Goal: Find specific page/section: Find specific page/section

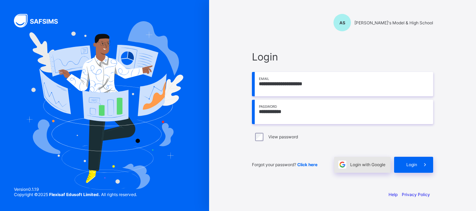
click at [361, 164] on span "Login with Google" at bounding box center [367, 164] width 35 height 5
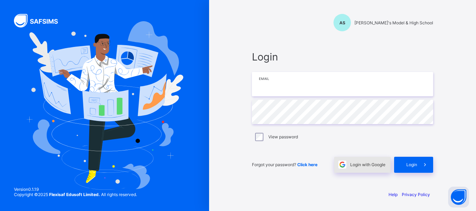
type input "**********"
click at [355, 167] on div "Login with Google" at bounding box center [362, 165] width 56 height 16
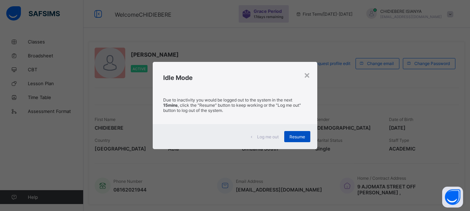
click at [295, 133] on div "Resume" at bounding box center [297, 136] width 26 height 11
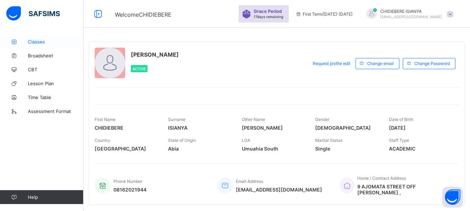
click at [42, 41] on span "Classes" at bounding box center [56, 42] width 56 height 6
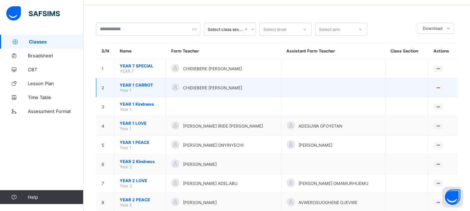
scroll to position [35, 0]
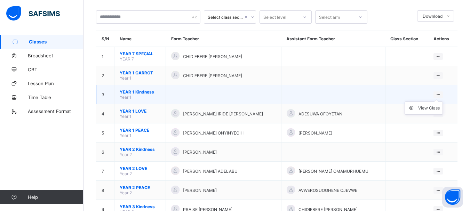
click at [437, 94] on div at bounding box center [438, 95] width 9 height 7
click at [442, 102] on ul "View Class" at bounding box center [424, 108] width 38 height 13
drag, startPoint x: 442, startPoint y: 95, endPoint x: 450, endPoint y: 95, distance: 8.4
click at [450, 95] on td "View Class" at bounding box center [443, 94] width 29 height 19
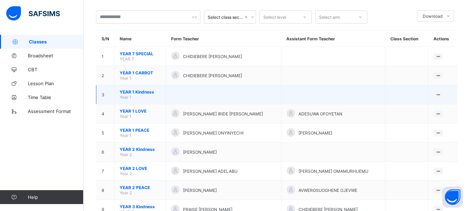
click at [227, 88] on td at bounding box center [223, 94] width 115 height 19
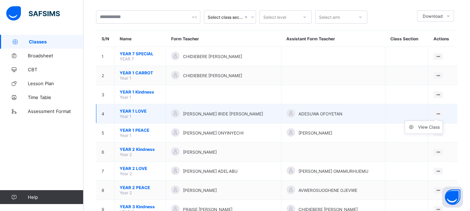
click at [442, 121] on ul "View Class" at bounding box center [424, 127] width 38 height 13
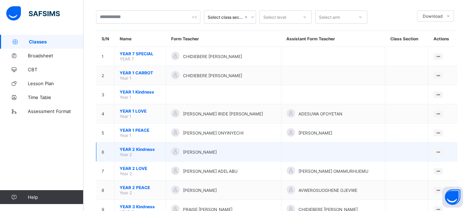
scroll to position [0, 0]
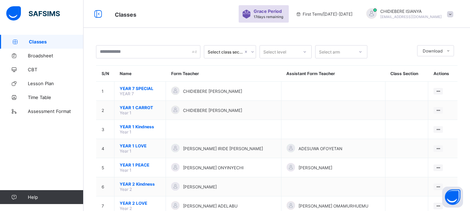
click at [304, 52] on icon at bounding box center [305, 51] width 4 height 7
click at [288, 77] on div "YEAR 1" at bounding box center [286, 77] width 52 height 11
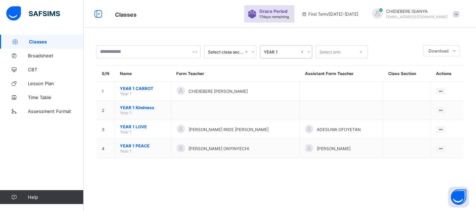
click at [359, 51] on icon at bounding box center [361, 51] width 4 height 7
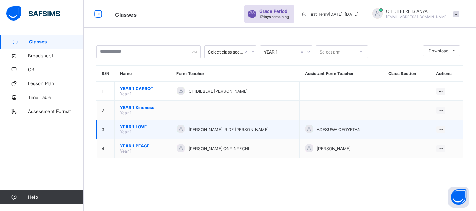
click at [210, 131] on span "STELLA IRIDE OGHENEFEJIRO" at bounding box center [228, 129] width 80 height 5
click at [145, 127] on span "YEAR 1 LOVE" at bounding box center [143, 126] width 46 height 5
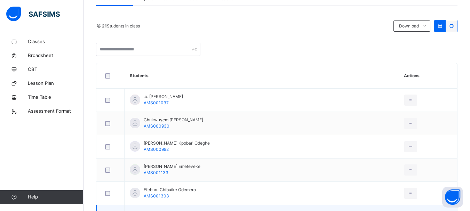
scroll to position [104, 0]
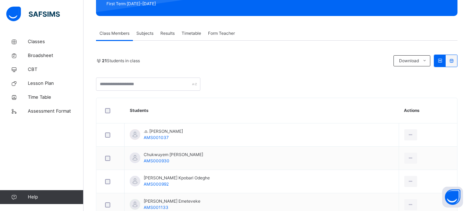
click at [225, 31] on span "Form Teacher" at bounding box center [221, 33] width 27 height 6
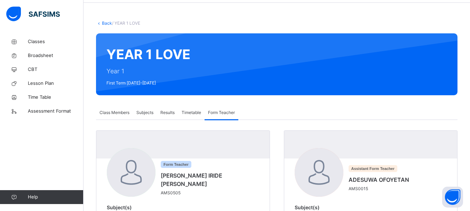
scroll to position [66, 0]
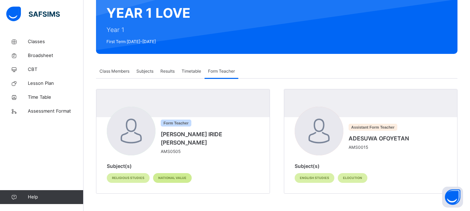
click at [176, 175] on div "NATIONAL VALUE" at bounding box center [172, 178] width 39 height 10
click at [193, 157] on div "Form Teacher STELLA IRIDE OGHENEFEJIRO AMS0505" at bounding box center [183, 132] width 152 height 50
click at [189, 71] on span "Timetable" at bounding box center [191, 71] width 19 height 6
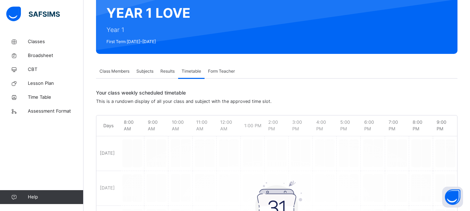
click at [173, 72] on span "Results" at bounding box center [167, 71] width 14 height 6
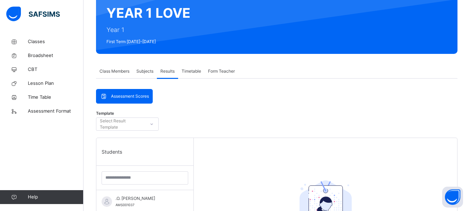
click at [125, 71] on span "Class Members" at bounding box center [115, 71] width 30 height 6
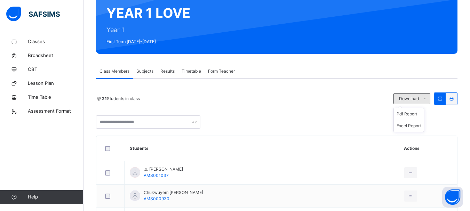
click at [427, 100] on icon at bounding box center [424, 99] width 5 height 6
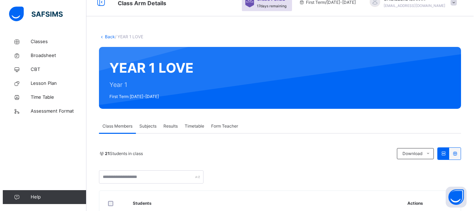
scroll to position [0, 0]
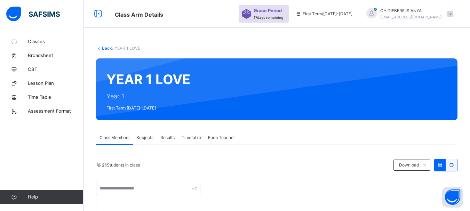
click at [103, 48] on link "Back" at bounding box center [107, 48] width 10 height 5
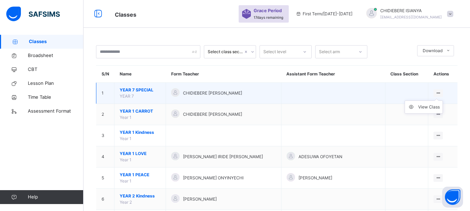
click at [441, 93] on icon at bounding box center [438, 93] width 6 height 5
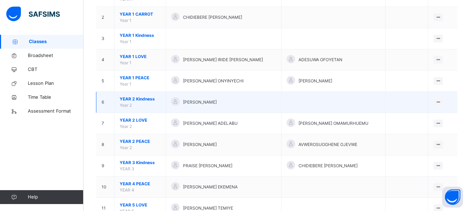
scroll to position [104, 0]
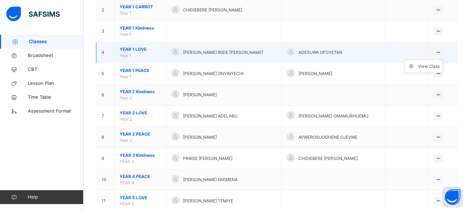
click at [441, 52] on icon at bounding box center [438, 52] width 6 height 5
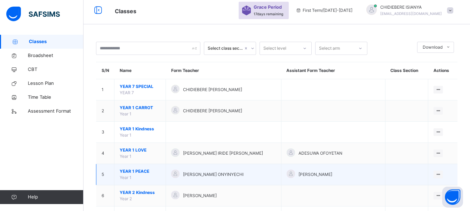
scroll to position [0, 0]
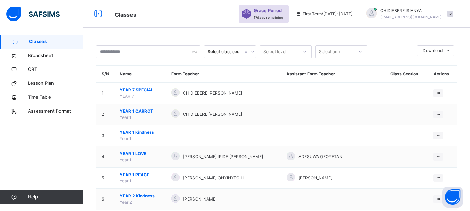
click at [454, 14] on span at bounding box center [450, 14] width 6 height 6
click at [252, 51] on icon at bounding box center [253, 51] width 4 height 7
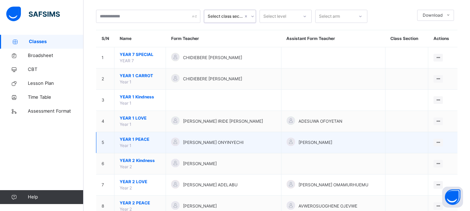
scroll to position [70, 0]
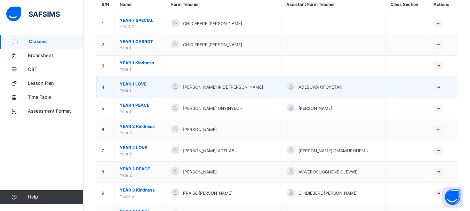
click at [147, 89] on td "YEAR 1 LOVE Year 1" at bounding box center [141, 87] width 52 height 21
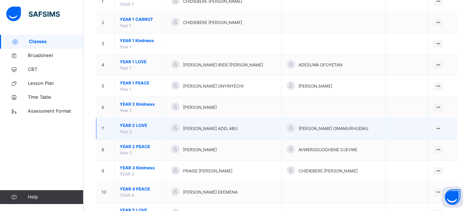
scroll to position [104, 0]
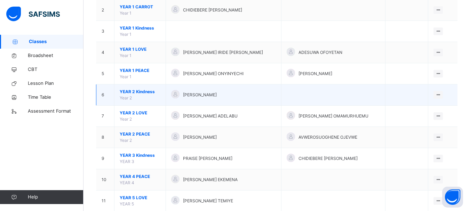
click at [252, 96] on div "OKEOGHENE ORERO DORATHY" at bounding box center [223, 95] width 104 height 10
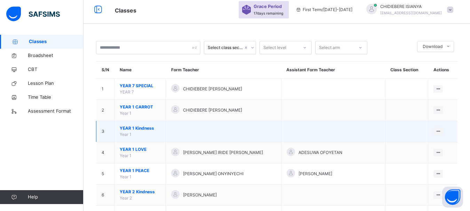
scroll to position [0, 0]
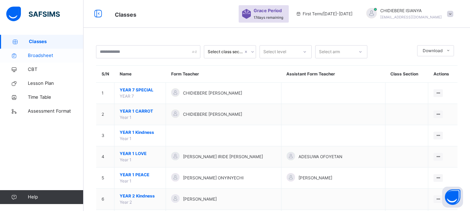
click at [52, 56] on span "Broadsheet" at bounding box center [56, 55] width 56 height 7
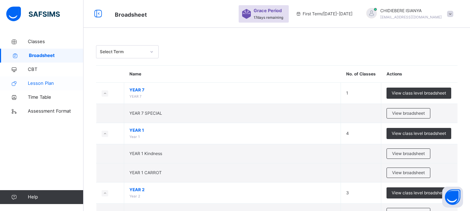
click at [33, 83] on span "Lesson Plan" at bounding box center [56, 83] width 56 height 7
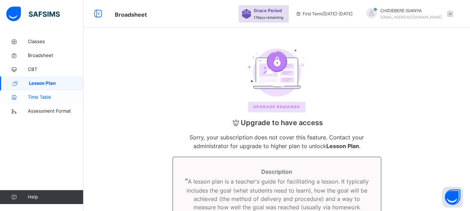
click at [36, 96] on span "Time Table" at bounding box center [56, 97] width 56 height 7
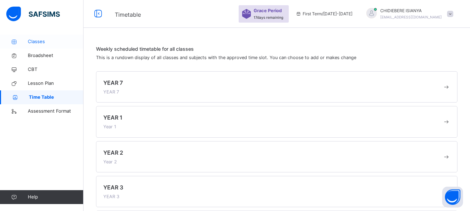
click at [41, 39] on span "Classes" at bounding box center [56, 41] width 56 height 7
